Goal: Task Accomplishment & Management: Use online tool/utility

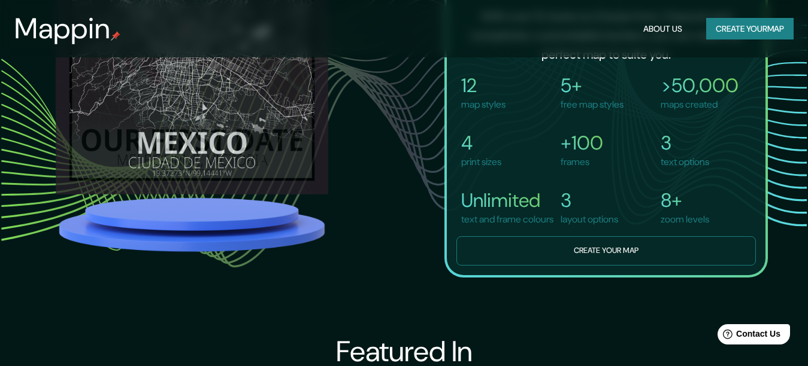
scroll to position [910, 0]
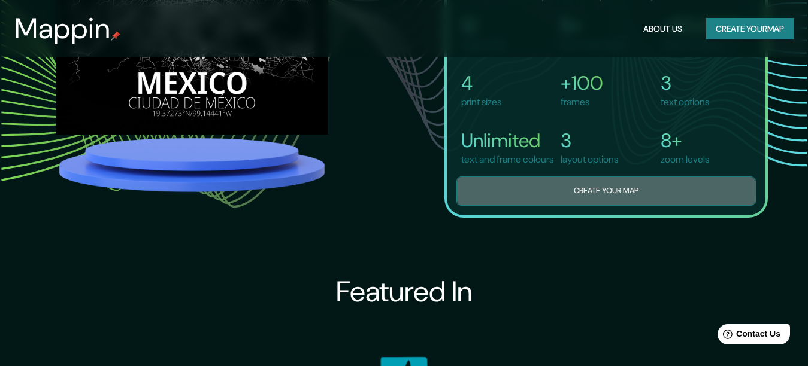
click at [596, 206] on button "Create your map" at bounding box center [605, 191] width 299 height 29
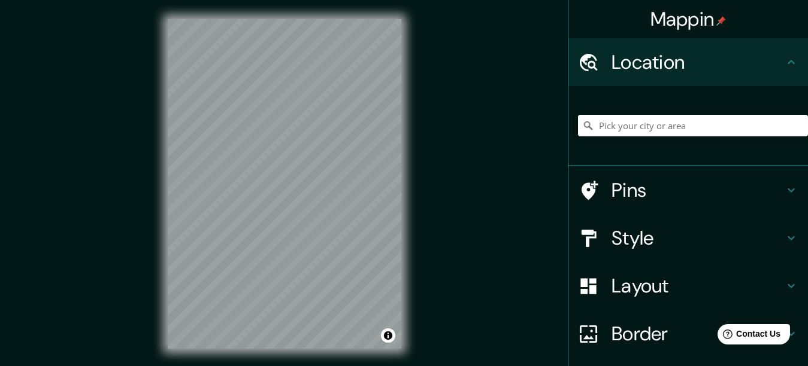
click at [707, 60] on h4 "Location" at bounding box center [697, 62] width 172 height 24
click at [622, 131] on input "Pick your city or area" at bounding box center [693, 126] width 230 height 22
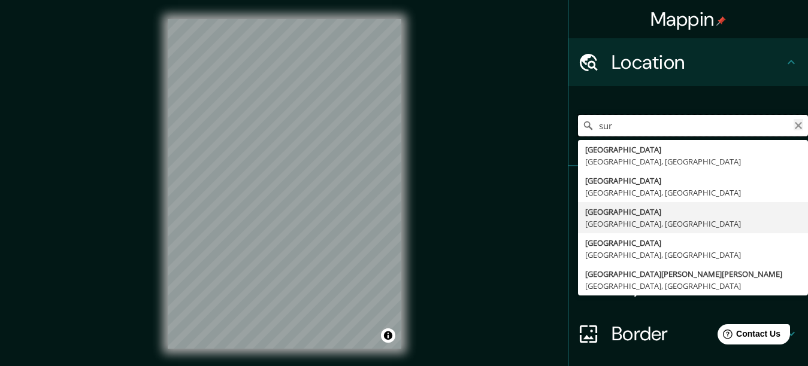
type input "sur"
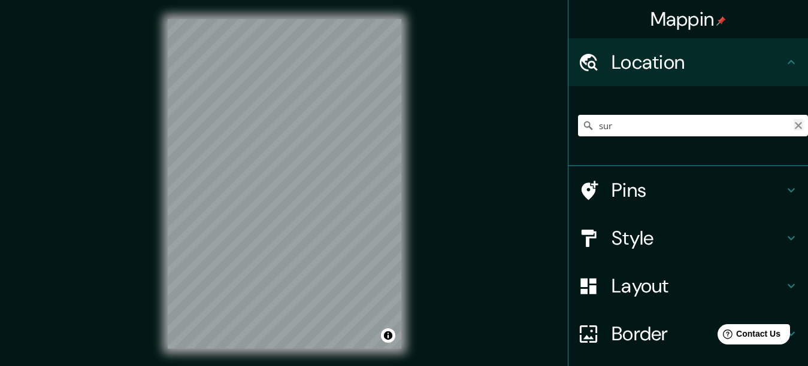
click at [793, 122] on icon "Clear" at bounding box center [798, 126] width 10 height 10
click at [698, 184] on h4 "Pins" at bounding box center [697, 190] width 172 height 24
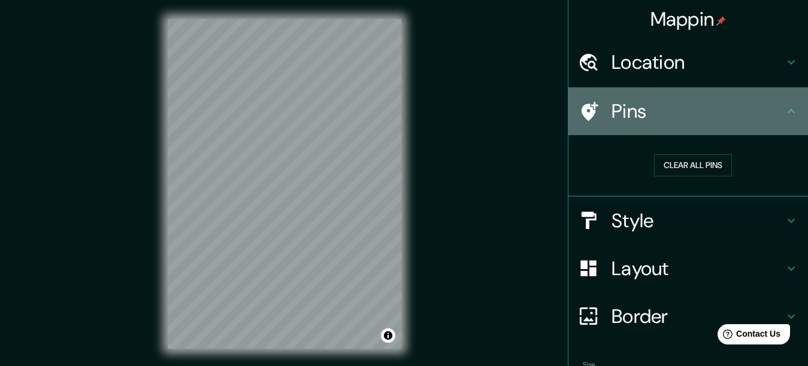
click at [787, 111] on icon at bounding box center [790, 111] width 7 height 4
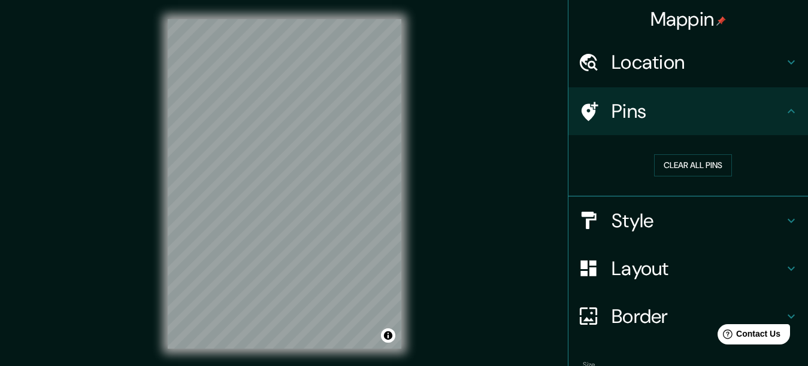
click at [598, 58] on div at bounding box center [595, 62] width 34 height 21
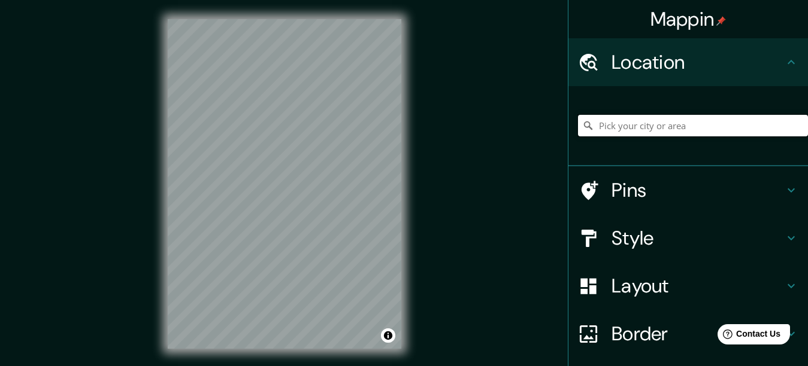
click at [620, 126] on input "Pick your city or area" at bounding box center [693, 126] width 230 height 22
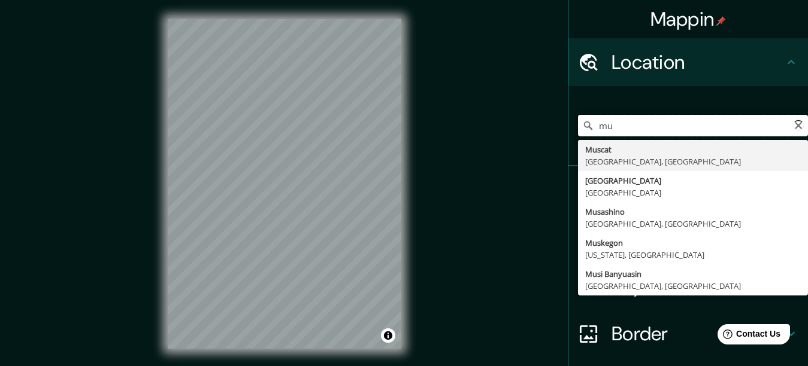
type input "m"
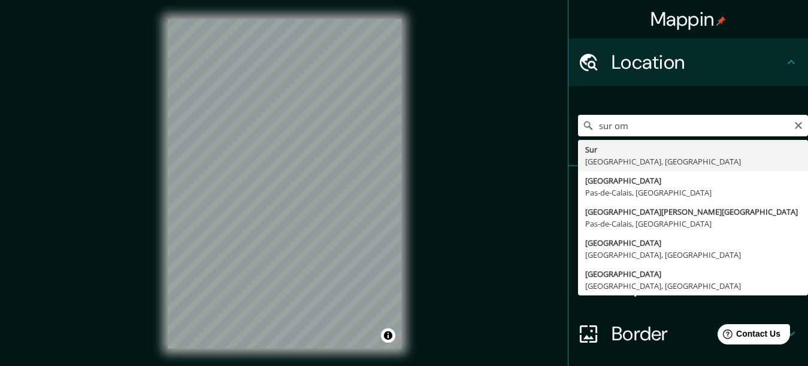
type input "Sur, [GEOGRAPHIC_DATA], [GEOGRAPHIC_DATA]"
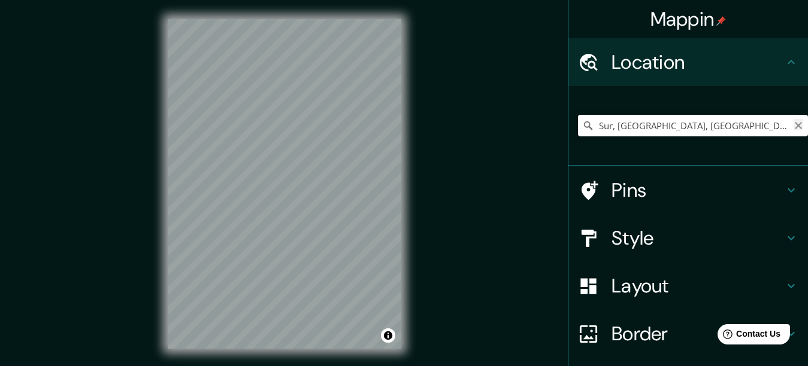
click at [795, 128] on icon "Clear" at bounding box center [798, 125] width 7 height 7
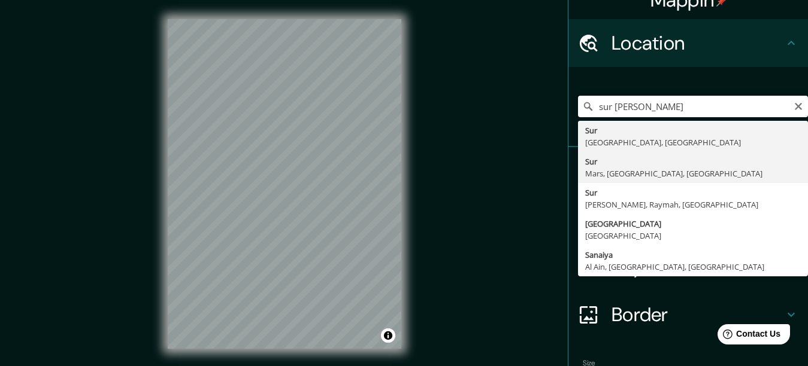
scroll to position [15, 0]
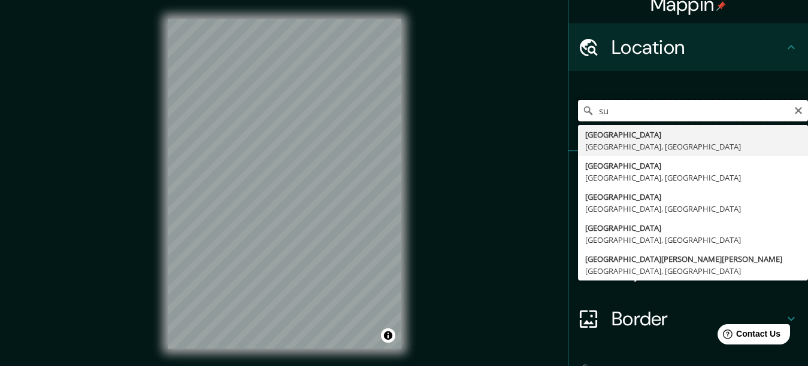
type input "s"
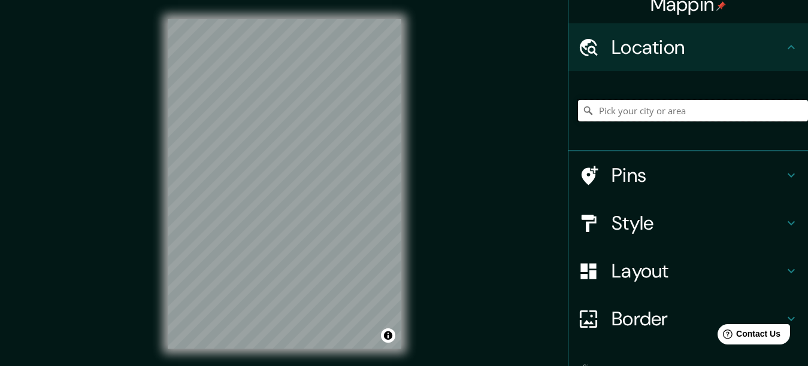
type input "a"
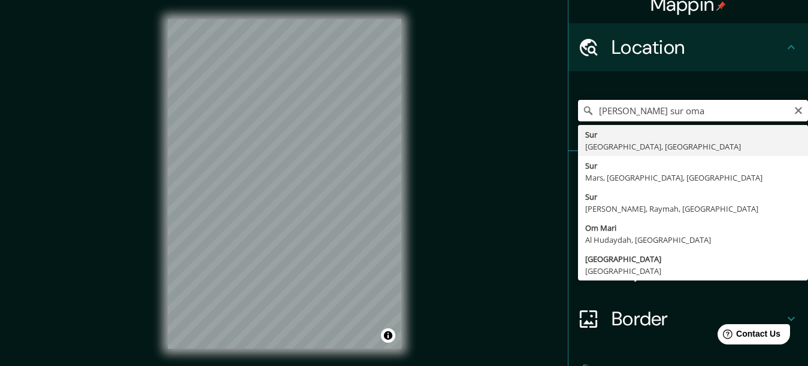
type input "[PERSON_NAME] sur [GEOGRAPHIC_DATA]"
